Goal: Task Accomplishment & Management: Complete application form

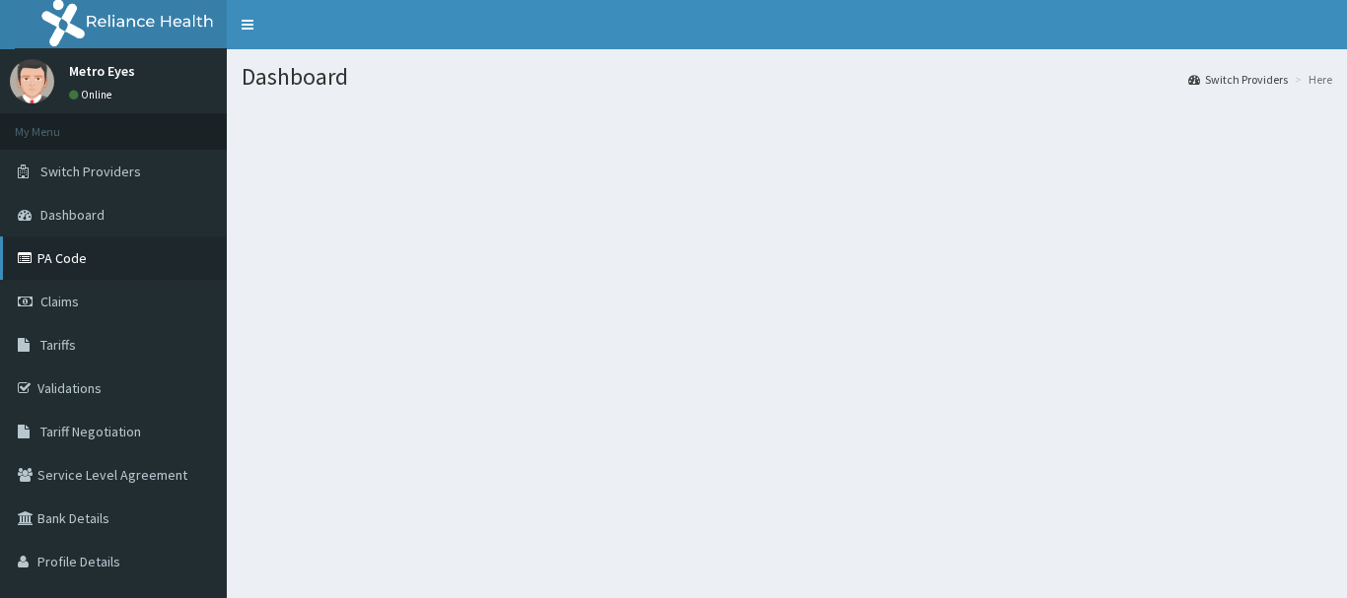
click at [73, 258] on link "PA Code" at bounding box center [113, 258] width 227 height 43
click at [97, 265] on link "PA Code" at bounding box center [113, 258] width 227 height 43
click at [82, 301] on link "Claims" at bounding box center [113, 301] width 227 height 43
click at [82, 300] on link "Claims" at bounding box center [113, 301] width 227 height 43
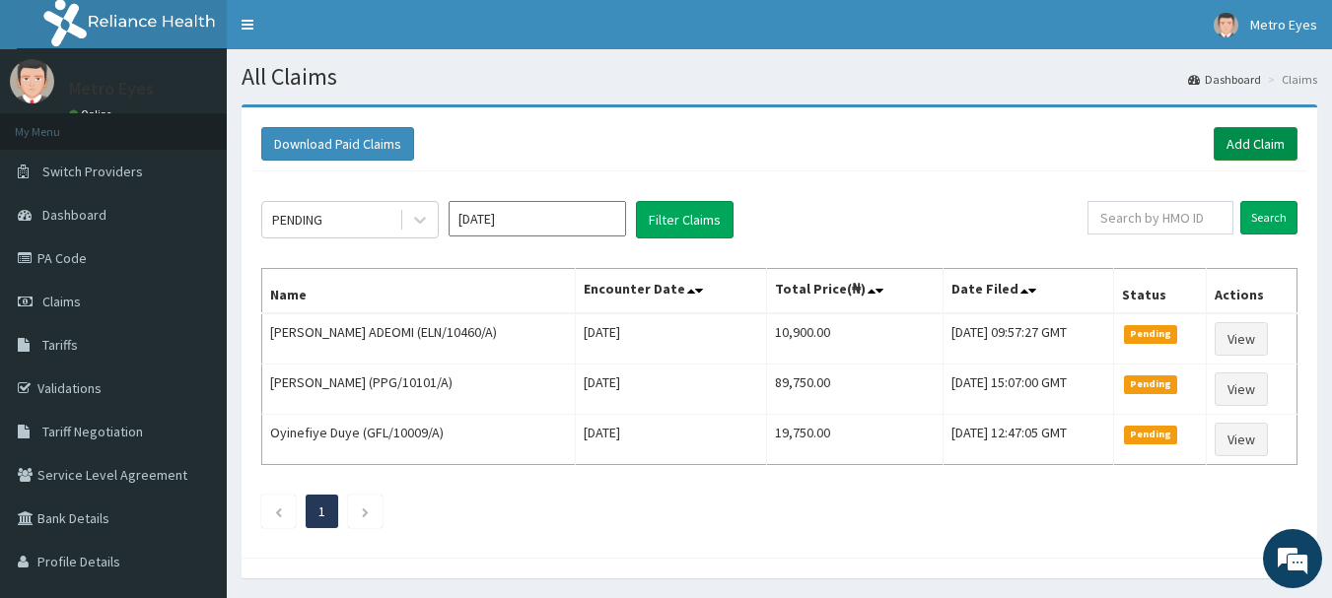
click at [1229, 146] on link "Add Claim" at bounding box center [1256, 144] width 84 height 34
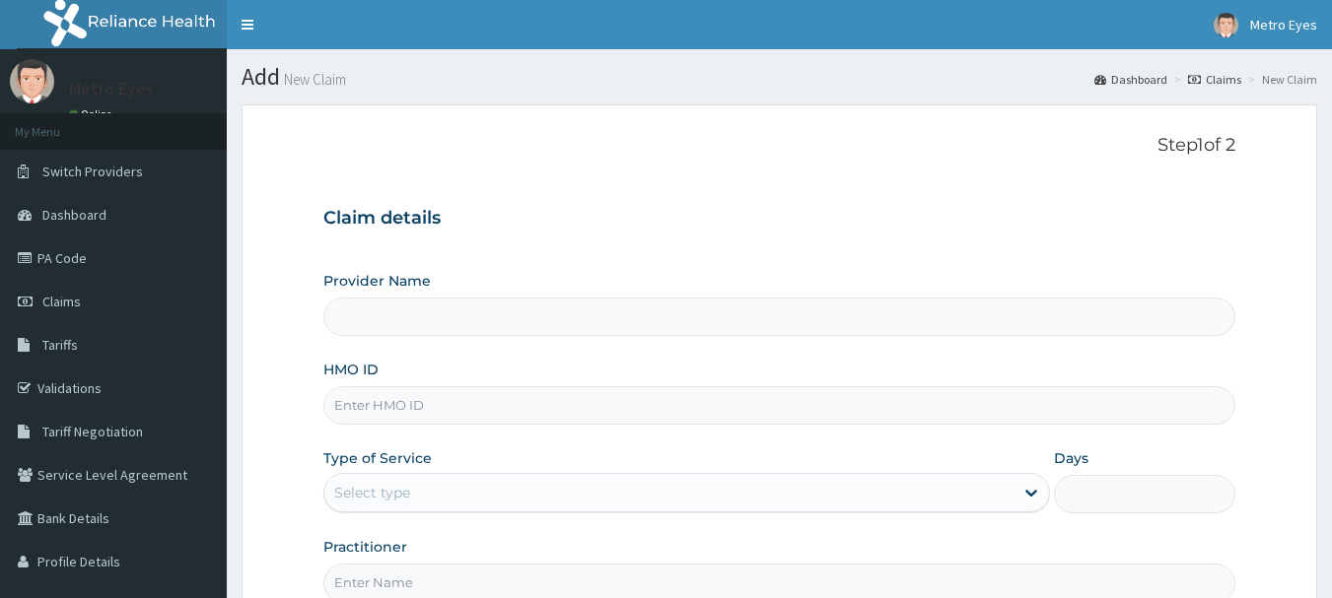
click at [427, 407] on input "HMO ID" at bounding box center [779, 405] width 913 height 38
type input "Metro Eyes- Abeokuta"
type input "nbc/10328/a"
click at [464, 441] on div "Provider Name Metro Eyes- Abeokuta HMO ID nbc/10328/a Type of Service Select ty…" at bounding box center [779, 436] width 913 height 331
click at [504, 443] on div "Provider Name Metro Eyes- Abeokuta HMO ID nbc/10328/a Type of Service Select ty…" at bounding box center [779, 436] width 913 height 331
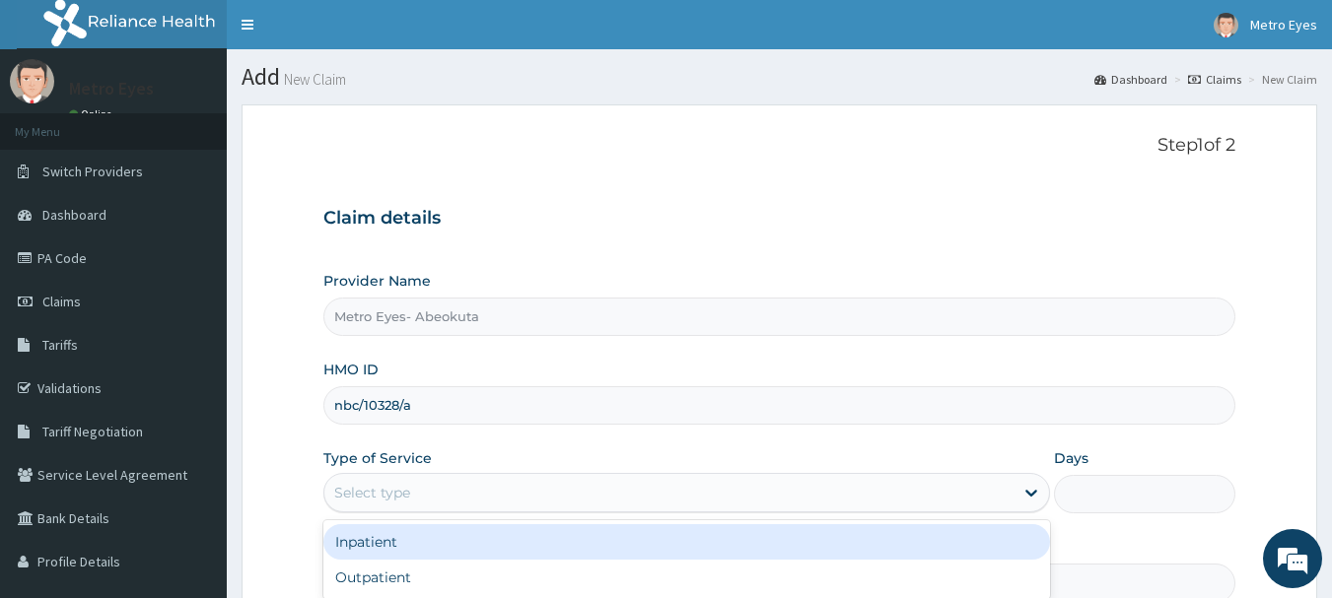
click at [618, 492] on div "Select type" at bounding box center [668, 493] width 689 height 32
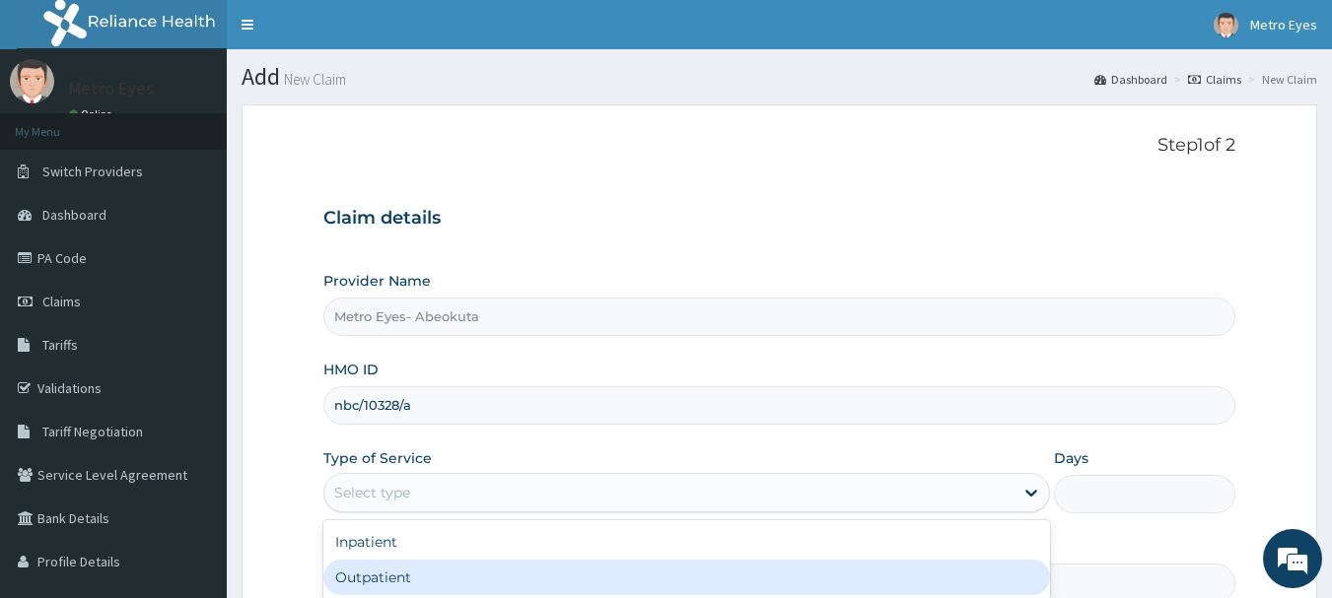
click at [446, 569] on div "Outpatient" at bounding box center [686, 577] width 727 height 35
type input "1"
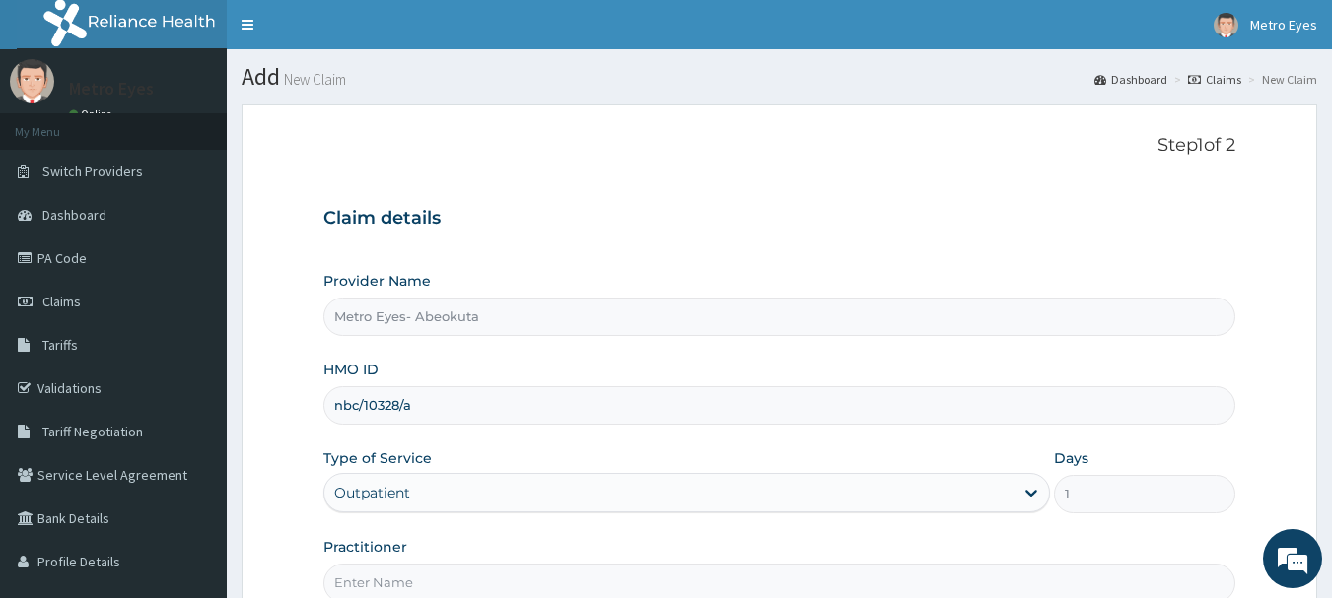
click at [680, 455] on div "Type of Service option Outpatient, selected. Select is focused ,type to refine …" at bounding box center [686, 481] width 727 height 65
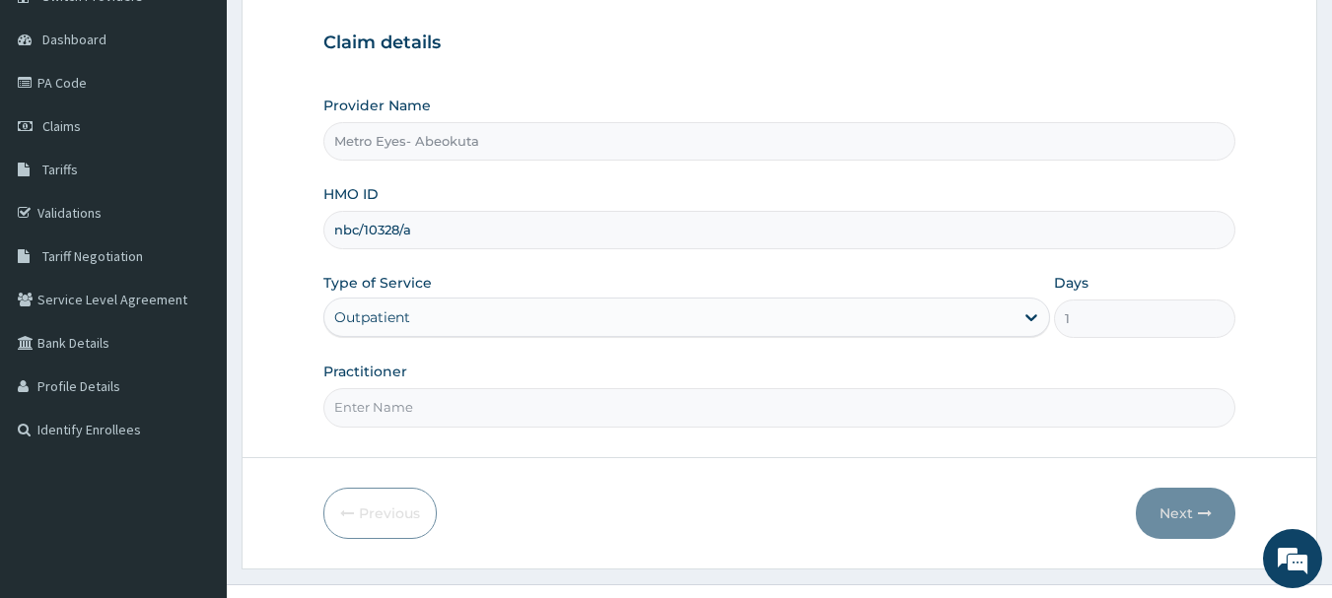
scroll to position [212, 0]
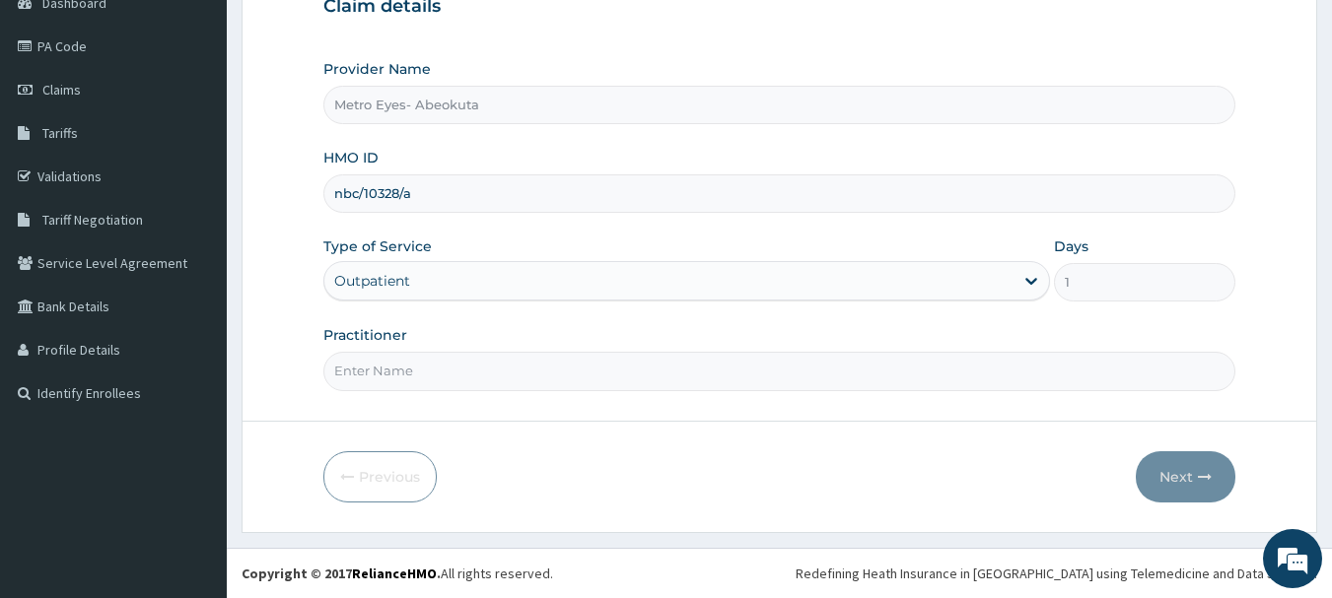
click at [396, 375] on input "Practitioner" at bounding box center [779, 371] width 913 height 38
type input "dr precious"
click at [1191, 477] on button "Next" at bounding box center [1186, 477] width 100 height 51
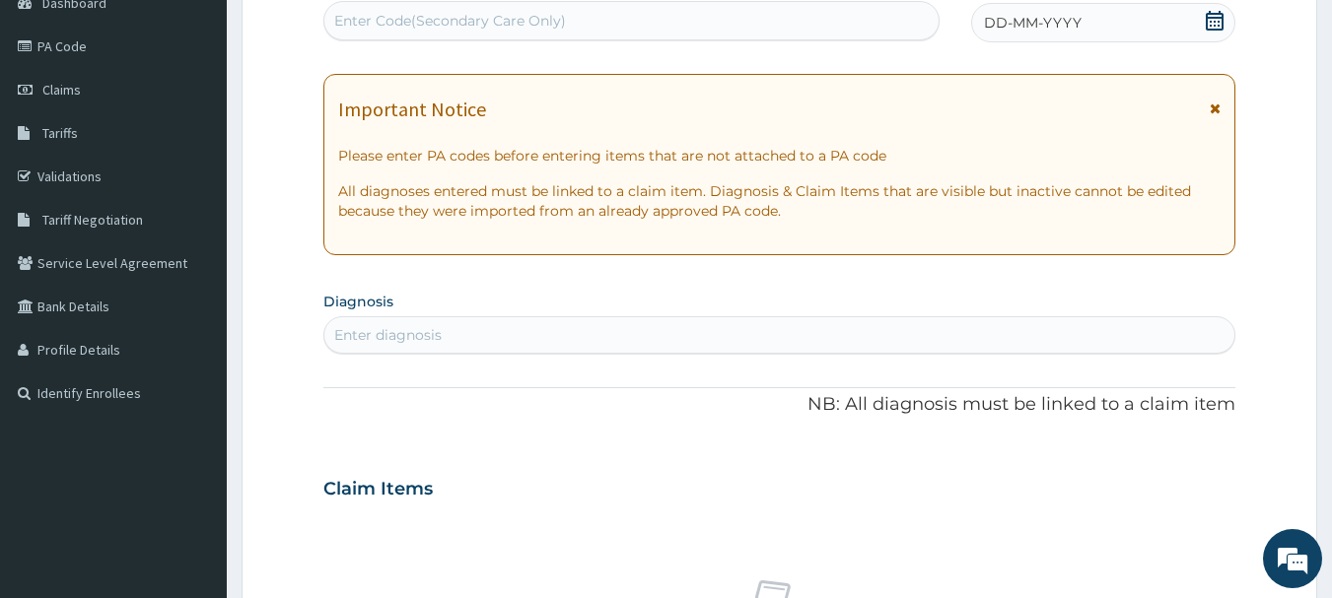
click at [378, 24] on div "Enter Code(Secondary Care Only)" at bounding box center [450, 21] width 232 height 20
paste input "PA/962F09"
type input "PA/962F09"
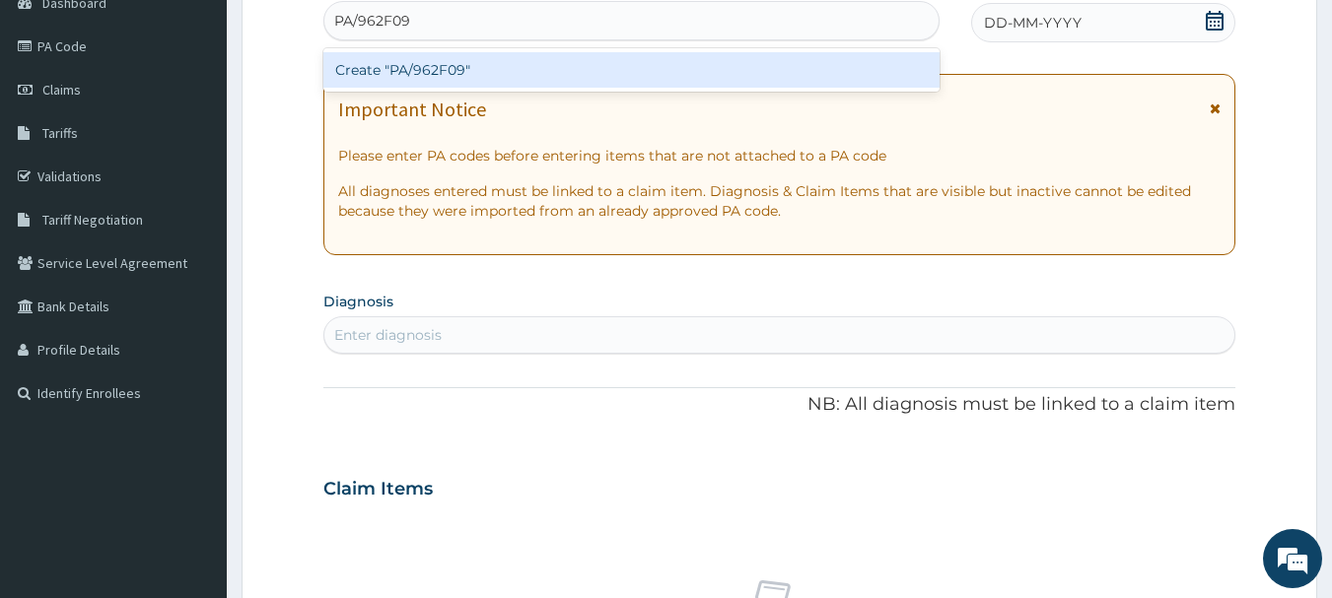
click at [498, 67] on div "Create "PA/962F09"" at bounding box center [631, 69] width 617 height 35
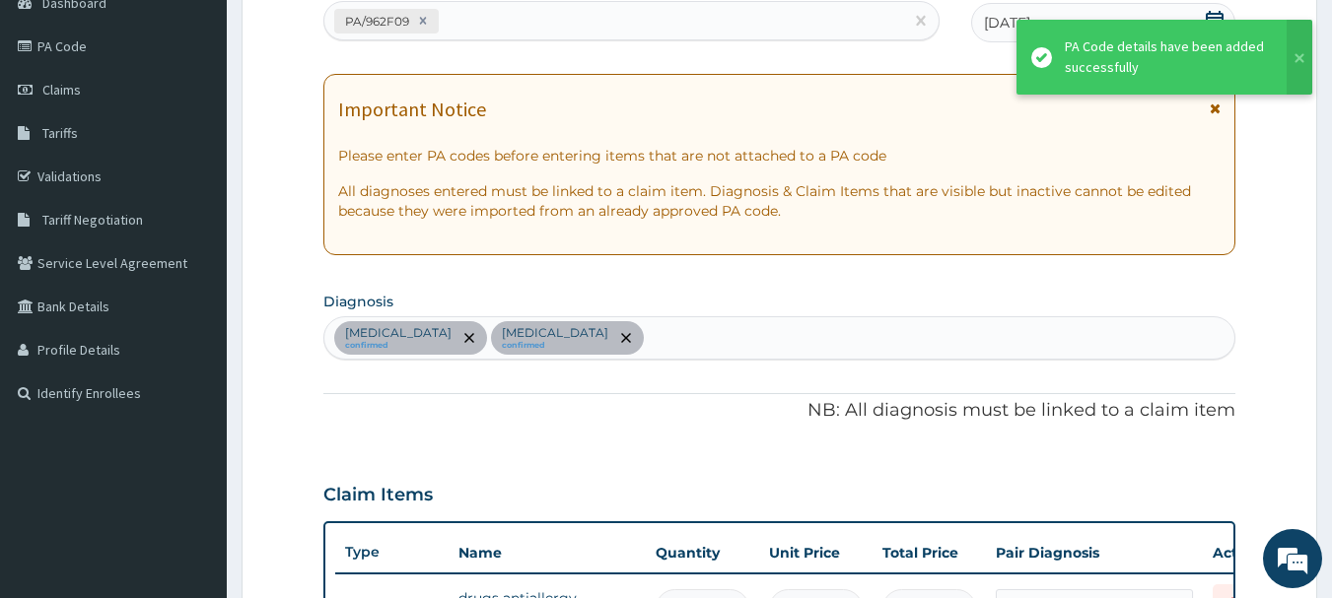
scroll to position [794, 0]
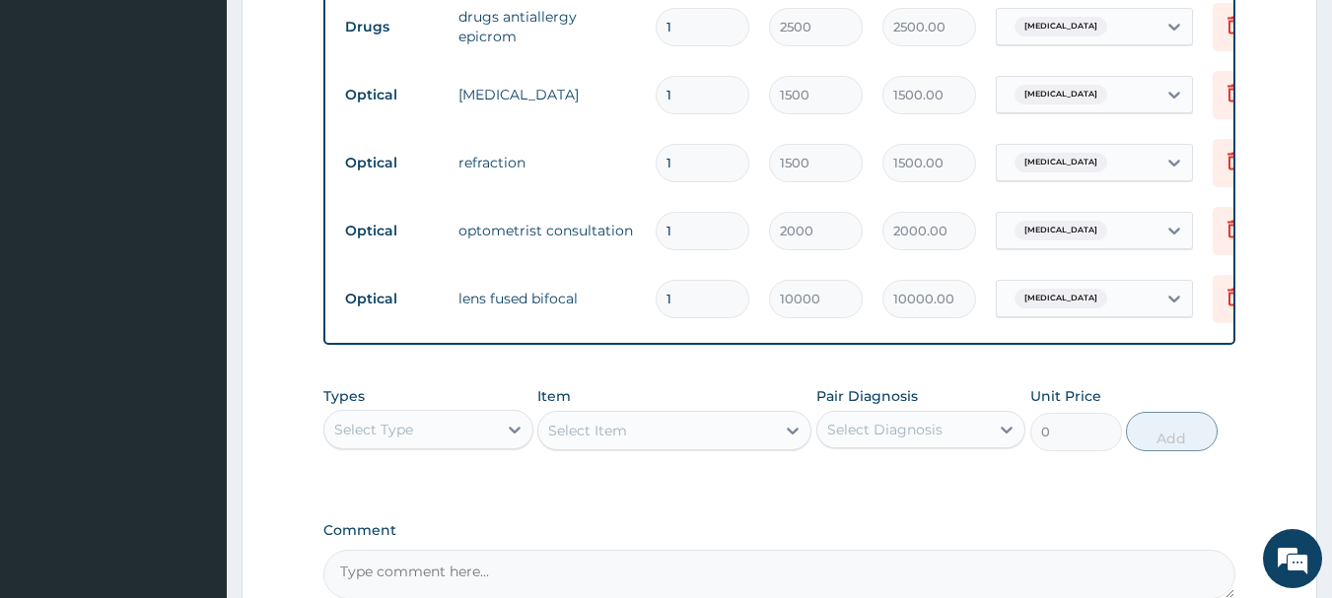
type input "0.00"
type input "3"
type input "30000.00"
type input "3"
click at [751, 262] on tr "Optical optometrist consultation 1 2000 2000.00 Presbyopia Delete" at bounding box center [818, 231] width 966 height 68
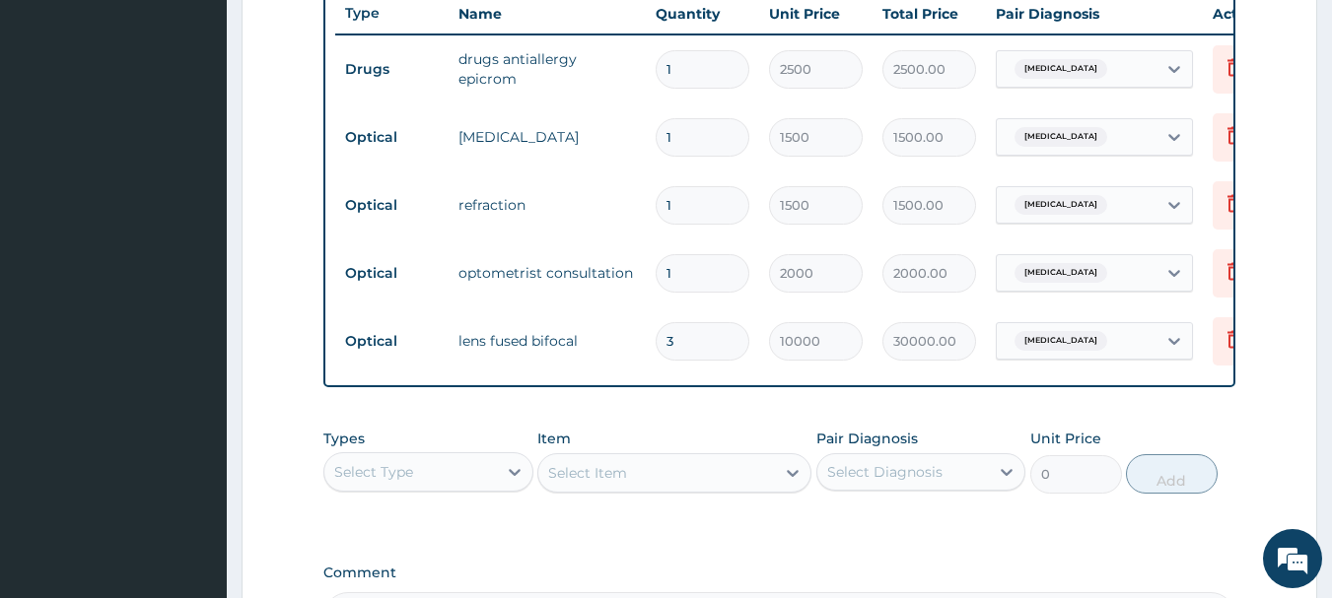
scroll to position [754, 0]
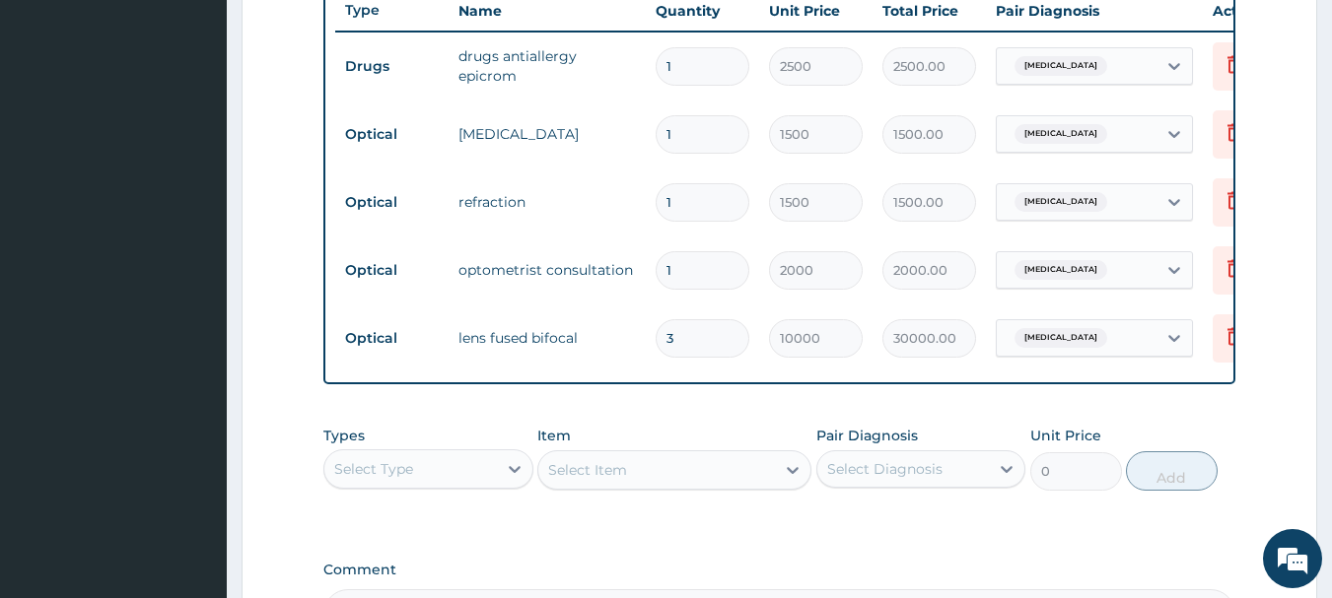
click at [728, 426] on div "PA Code / Prescription Code PA/962F09 Encounter Date 15-10-2025 Important Notic…" at bounding box center [779, 36] width 913 height 1205
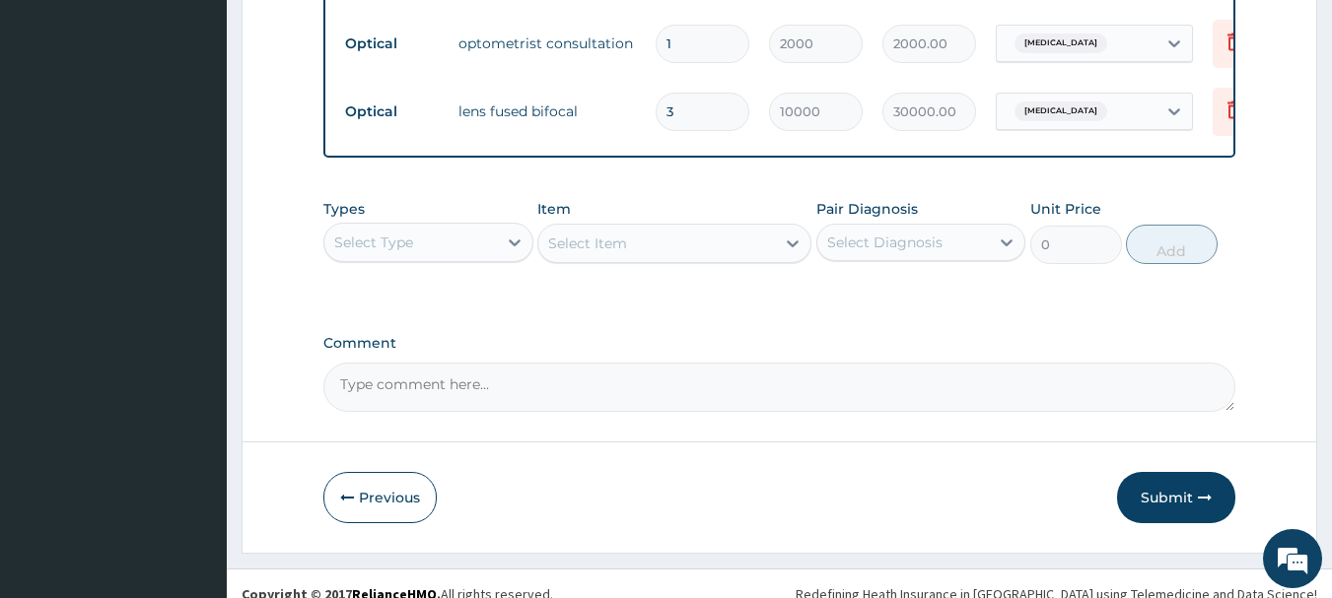
scroll to position [1016, 0]
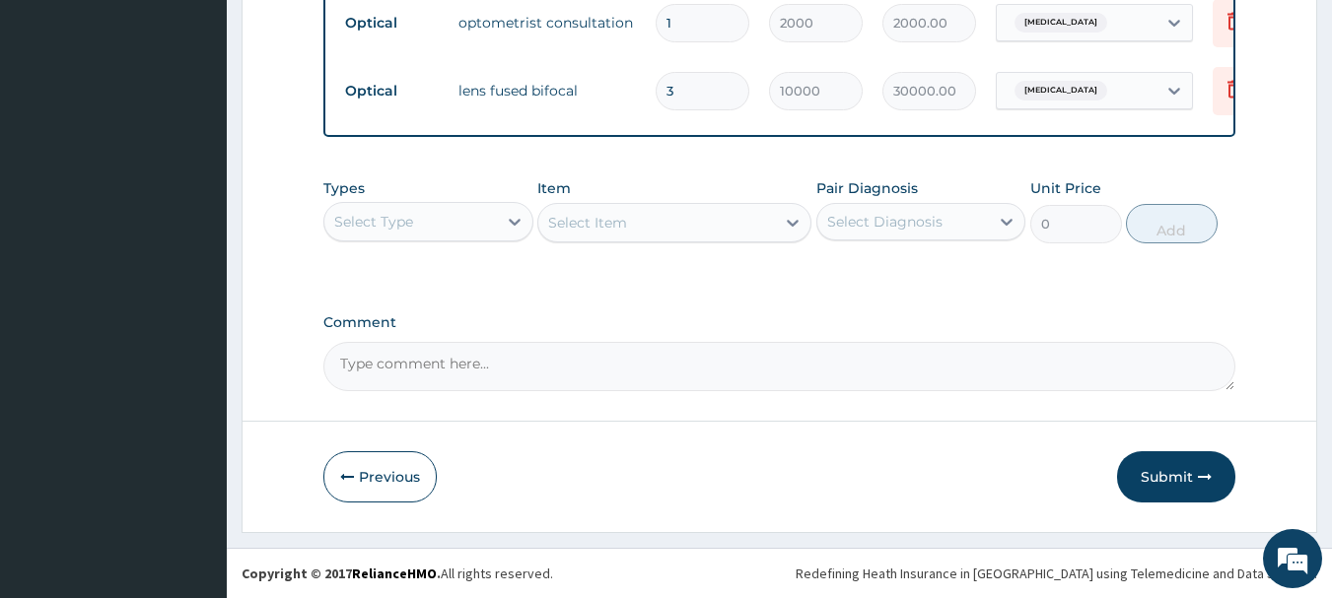
click at [399, 367] on textarea "Comment" at bounding box center [779, 366] width 913 height 49
type textarea "kindly approve glasses @ 25,000"
click at [1181, 469] on button "Submit" at bounding box center [1176, 477] width 118 height 51
